Goal: Task Accomplishment & Management: Manage account settings

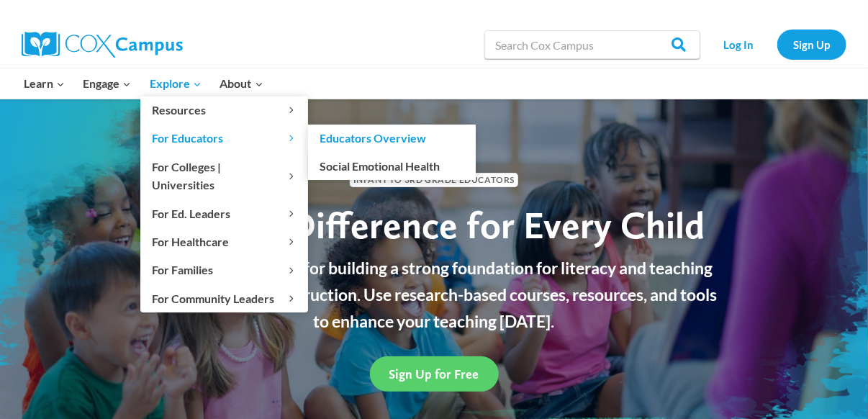
click at [177, 140] on span "For Educators Expand" at bounding box center [224, 138] width 145 height 19
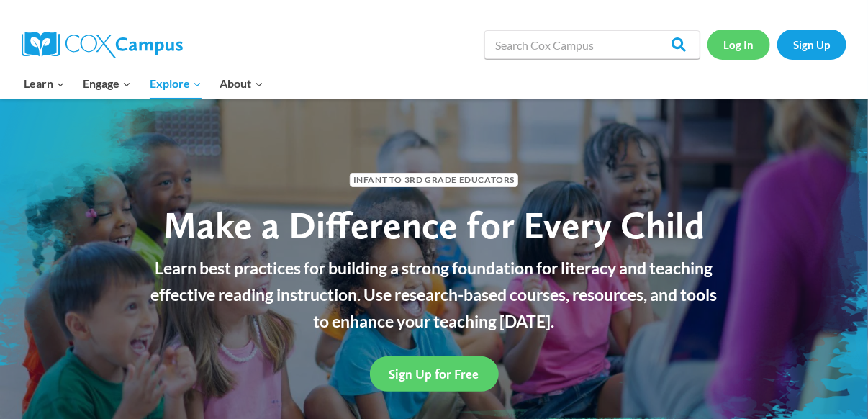
click at [743, 45] on link "Log In" at bounding box center [738, 43] width 63 height 29
